Goal: Communication & Community: Answer question/provide support

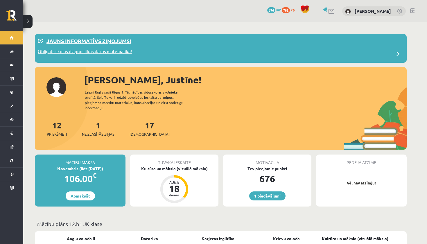
click at [81, 50] on p "Obligāts skolas diagnostikas darbs matemātikā!" at bounding box center [85, 52] width 94 height 8
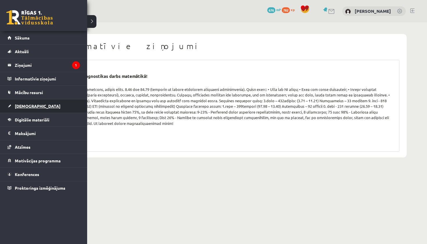
click at [15, 104] on span "[DEMOGRAPHIC_DATA]" at bounding box center [38, 105] width 46 height 5
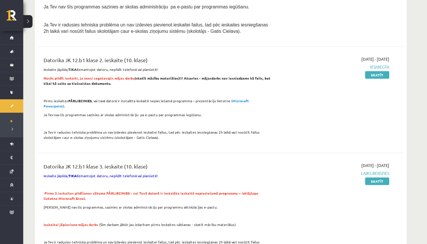
scroll to position [197, 0]
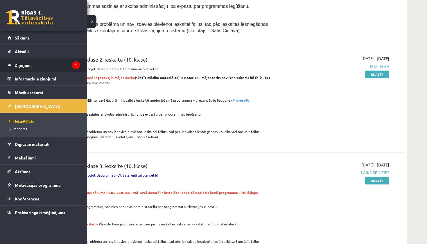
click at [21, 71] on legend "Ziņojumi 1" at bounding box center [47, 64] width 65 height 13
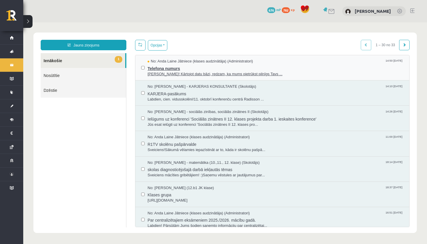
click at [159, 70] on span "Telefona numurs" at bounding box center [276, 67] width 256 height 7
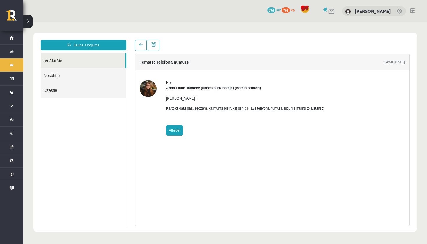
click at [174, 129] on link "Atbildēt" at bounding box center [174, 130] width 17 height 10
type input "**********"
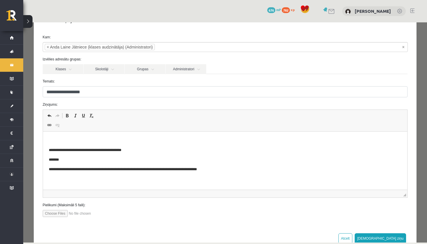
scroll to position [21, 0]
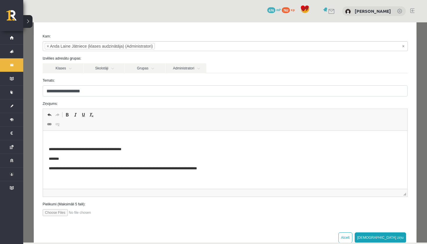
click at [98, 127] on span "Editor toolbars Undo Keyboard shortcut Command+Z Redo Keyboard shortcut Command…" at bounding box center [225, 120] width 365 height 22
click at [90, 133] on html "**********" at bounding box center [225, 154] width 365 height 46
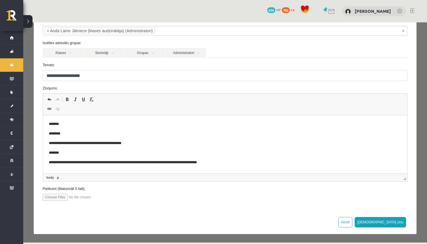
scroll to position [37, 0]
click at [407, 224] on div "Atcelt [DEMOGRAPHIC_DATA] ziņu" at bounding box center [225, 222] width 383 height 24
click at [401, 224] on button "[DEMOGRAPHIC_DATA] ziņu" at bounding box center [381, 222] width 52 height 10
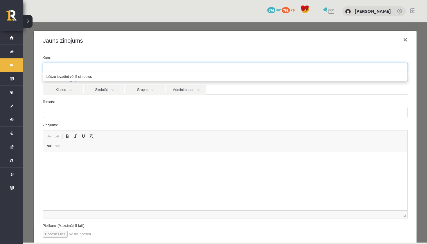
scroll to position [0, 0]
click at [101, 97] on form "Kam: Izvēlies adresātu grupas: Klases Skolotāji Grupas Administratori 12.b1 JK …" at bounding box center [225, 146] width 374 height 182
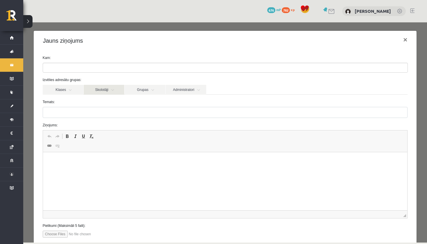
click at [103, 90] on link "Skolotāji" at bounding box center [104, 90] width 41 height 10
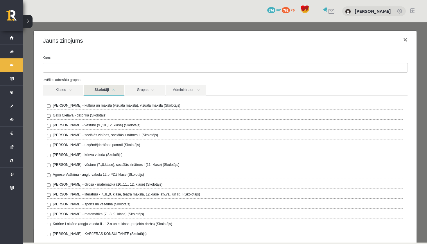
click at [97, 116] on label "Gatis Cielava - datorika (Skolotājs)" at bounding box center [80, 115] width 54 height 5
click at [161, 76] on form "**********" at bounding box center [225, 222] width 374 height 335
click at [114, 92] on link "Skolotāji" at bounding box center [104, 90] width 41 height 11
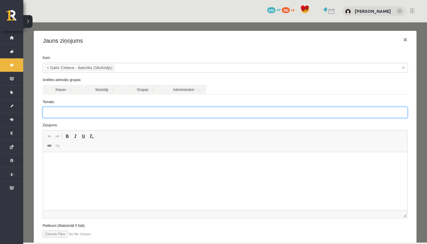
click at [84, 117] on input "Temats:" at bounding box center [225, 112] width 365 height 11
type input "*"
type input "**********"
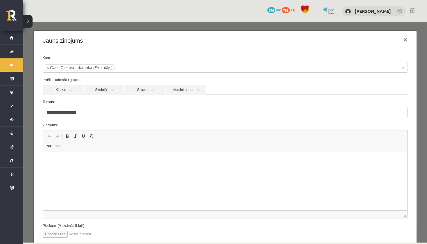
click at [54, 168] on html at bounding box center [225, 161] width 365 height 18
click at [51, 189] on p "Editor, wiswyg-editor-47434031792520-1760461250-453" at bounding box center [225, 190] width 353 height 6
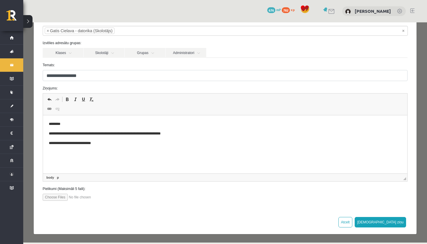
scroll to position [37, 0]
click at [50, 110] on span at bounding box center [49, 109] width 5 height 5
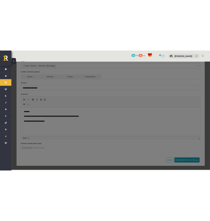
scroll to position [0, 0]
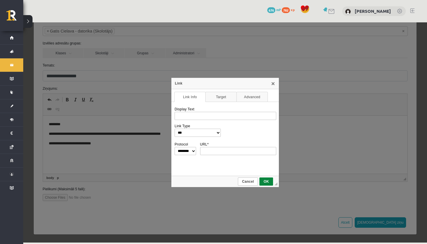
click at [247, 181] on span "Cancel" at bounding box center [248, 182] width 19 height 4
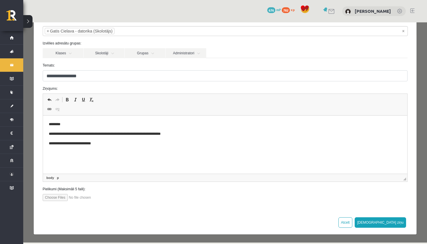
click at [53, 153] on p "Editor, wiswyg-editor-47434031792520-1760461250-453" at bounding box center [225, 153] width 353 height 6
click at [59, 197] on input "file" at bounding box center [76, 197] width 66 height 7
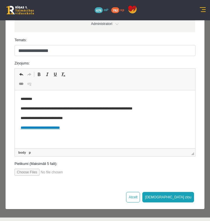
scroll to position [119, 0]
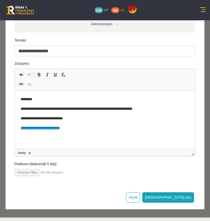
click at [31, 171] on input "file" at bounding box center [48, 172] width 66 height 7
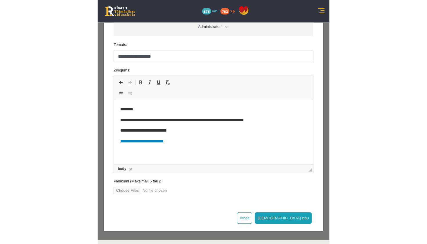
scroll to position [37, 0]
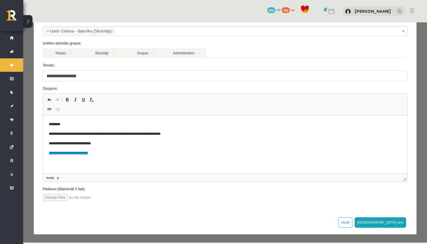
click at [53, 197] on input "file" at bounding box center [76, 197] width 66 height 7
type input "**********"
click at [116, 142] on p "**********" at bounding box center [225, 144] width 353 height 6
click at [400, 223] on button "[DEMOGRAPHIC_DATA] ziņu" at bounding box center [381, 222] width 52 height 10
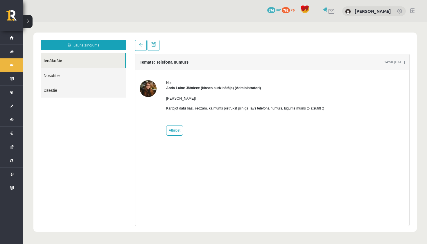
scroll to position [0, 0]
